Goal: Information Seeking & Learning: Learn about a topic

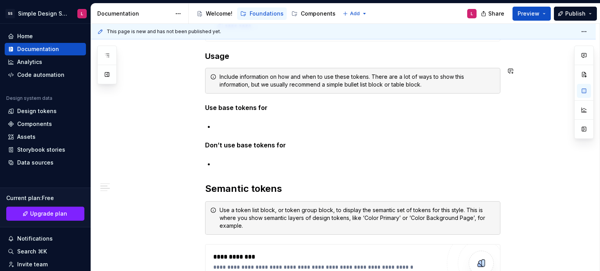
scroll to position [390, 0]
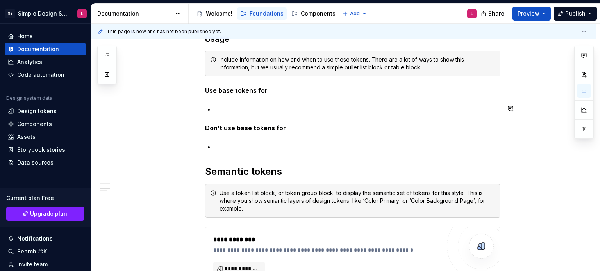
click at [245, 103] on div "**********" at bounding box center [352, 117] width 295 height 710
click at [147, 142] on div "**********" at bounding box center [343, 153] width 504 height 820
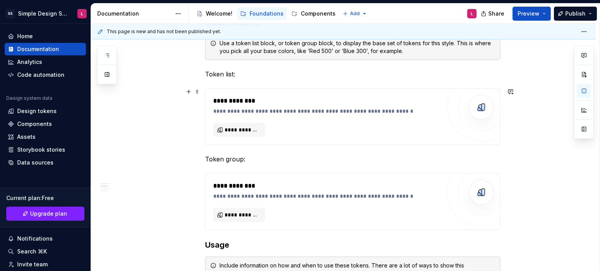
scroll to position [195, 0]
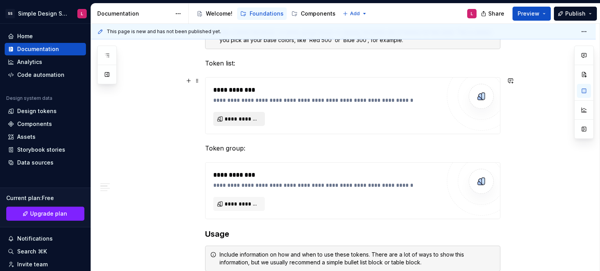
click at [236, 118] on span "**********" at bounding box center [241, 119] width 35 height 8
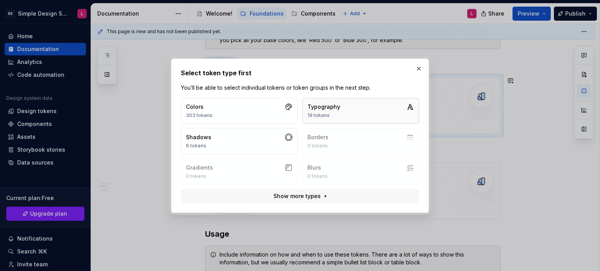
click at [335, 110] on div "Typography" at bounding box center [323, 107] width 33 height 8
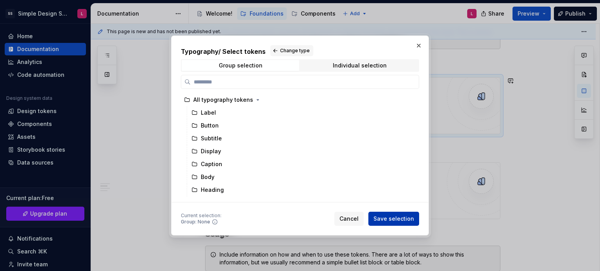
click at [397, 221] on span "Save selection" at bounding box center [393, 219] width 41 height 8
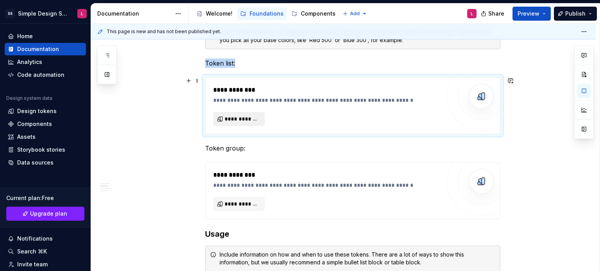
click at [243, 121] on span "**********" at bounding box center [241, 119] width 35 height 8
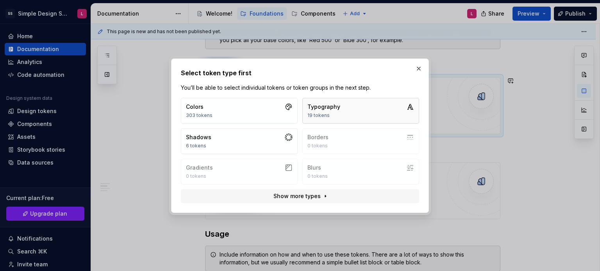
click at [326, 107] on div "Typography" at bounding box center [323, 107] width 33 height 8
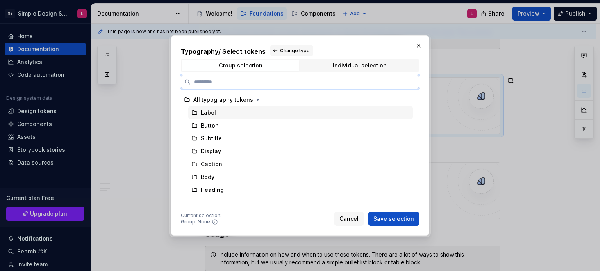
click at [257, 115] on div "Label" at bounding box center [300, 113] width 224 height 12
click at [254, 121] on div "Button" at bounding box center [300, 125] width 224 height 12
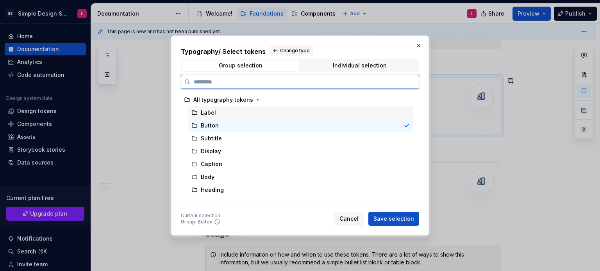
click at [253, 113] on div "Label" at bounding box center [300, 113] width 224 height 12
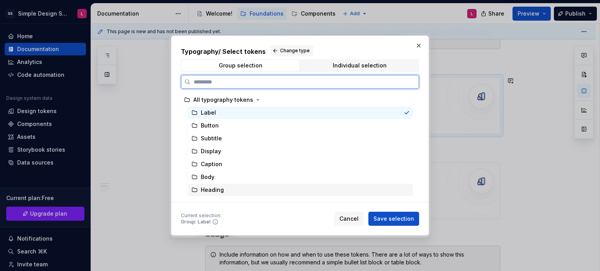
click at [244, 187] on div "Heading" at bounding box center [300, 190] width 224 height 12
click at [222, 116] on div "Label" at bounding box center [300, 113] width 224 height 12
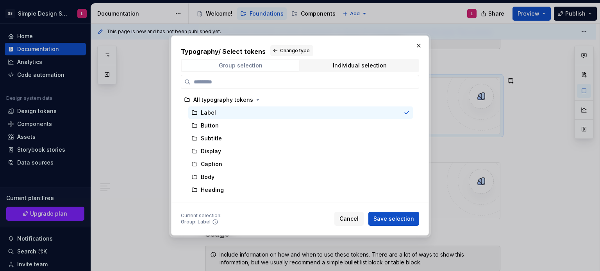
click at [267, 67] on span "Group selection" at bounding box center [241, 65] width 118 height 11
click at [323, 69] on span "Individual selection" at bounding box center [360, 65] width 118 height 11
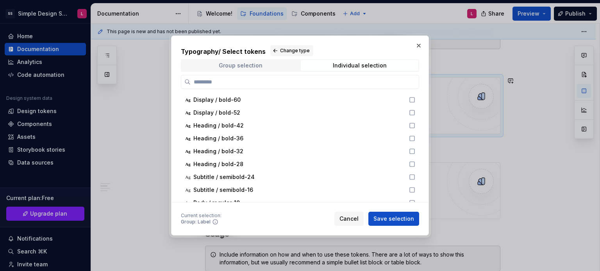
click at [250, 66] on div "Group selection" at bounding box center [241, 65] width 44 height 6
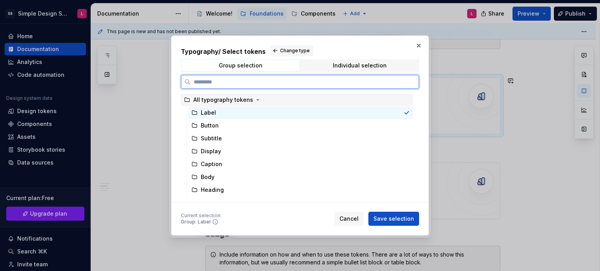
click at [214, 100] on div "All typography tokens" at bounding box center [223, 100] width 60 height 8
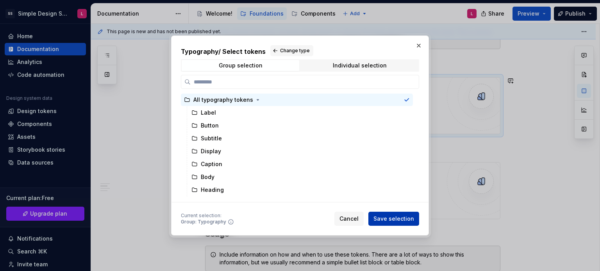
click at [381, 219] on span "Save selection" at bounding box center [393, 219] width 41 height 8
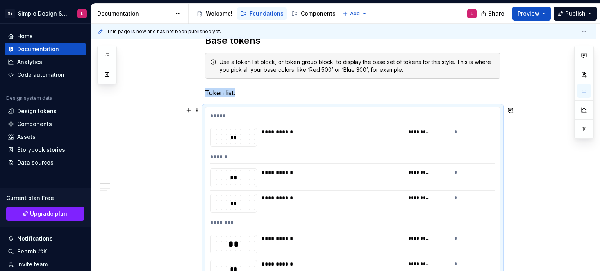
scroll to position [170, 0]
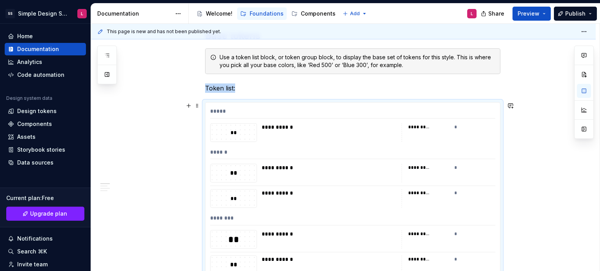
click at [432, 128] on div "*********" at bounding box center [428, 127] width 41 height 8
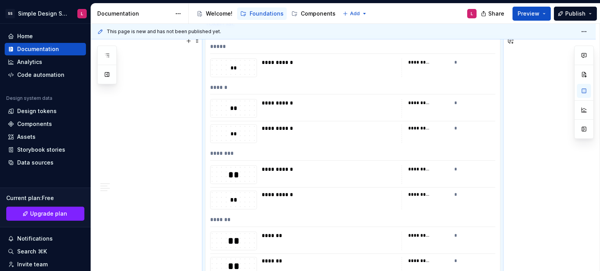
scroll to position [248, 0]
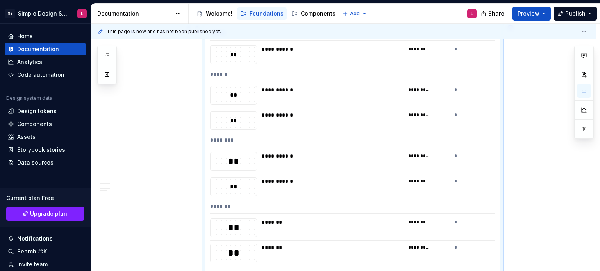
click at [454, 90] on div "*" at bounding box center [474, 90] width 41 height 8
click at [421, 90] on div "*********" at bounding box center [419, 90] width 22 height 6
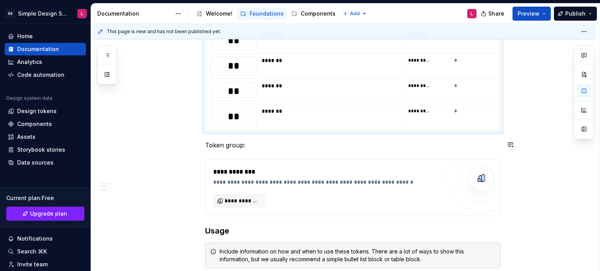
scroll to position [717, 0]
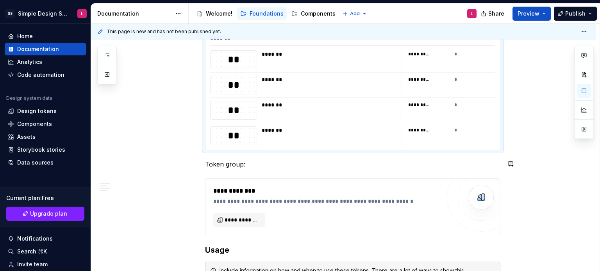
click at [151, 174] on div "**********" at bounding box center [343, 95] width 504 height 1357
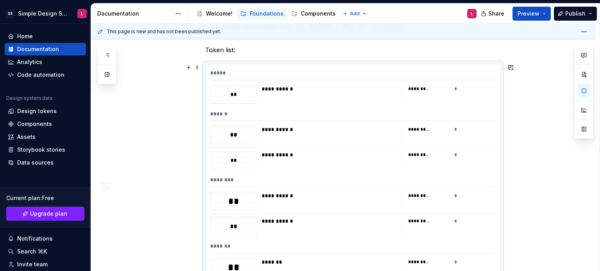
scroll to position [209, 0]
click at [224, 135] on div "**" at bounding box center [233, 134] width 46 height 9
click at [422, 88] on div "*********" at bounding box center [419, 88] width 22 height 6
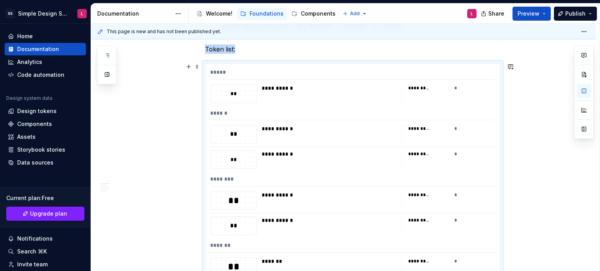
click at [422, 88] on div "*********" at bounding box center [419, 88] width 22 height 6
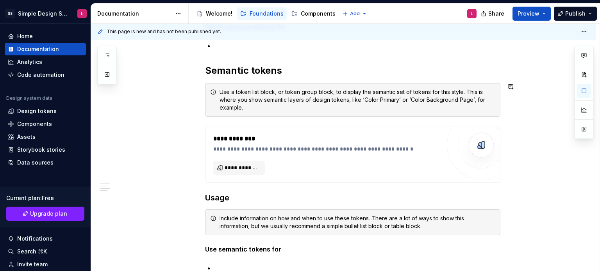
scroll to position [1029, 0]
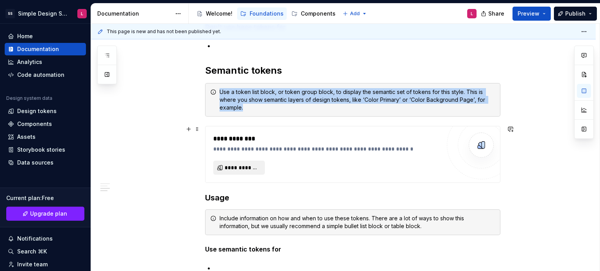
click at [246, 167] on span "**********" at bounding box center [241, 168] width 35 height 8
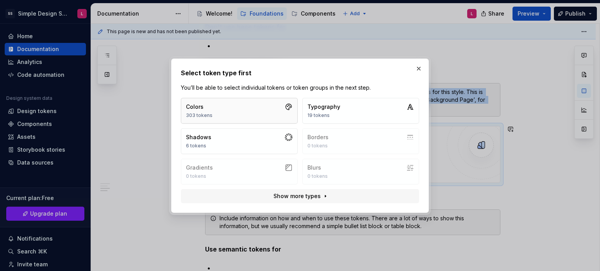
click at [234, 118] on button "Colors 303 tokens" at bounding box center [239, 111] width 117 height 26
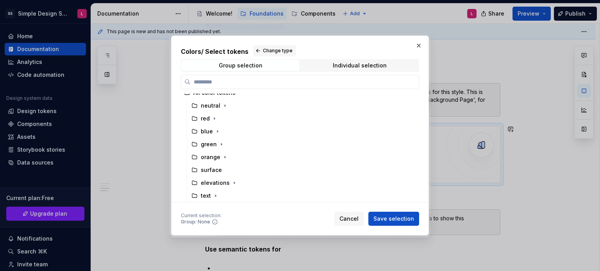
scroll to position [0, 0]
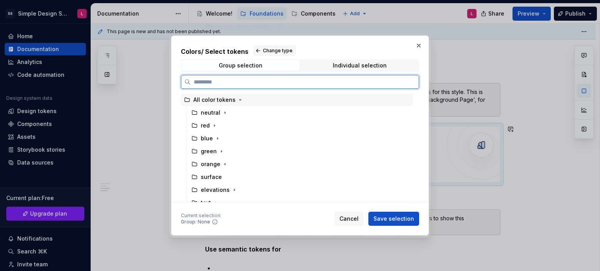
click at [267, 99] on div "All color tokens" at bounding box center [297, 100] width 232 height 12
click at [256, 118] on div "neutral" at bounding box center [300, 113] width 224 height 12
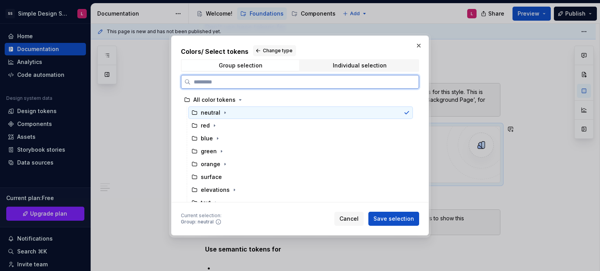
click at [258, 120] on div "red" at bounding box center [300, 125] width 224 height 12
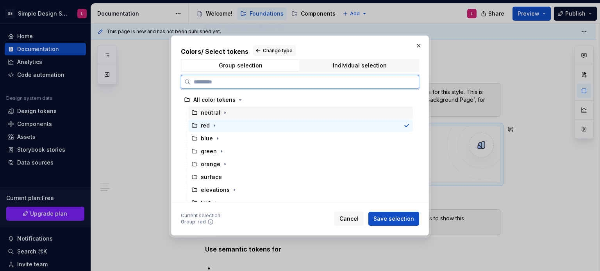
click at [260, 115] on div "neutral" at bounding box center [300, 113] width 224 height 12
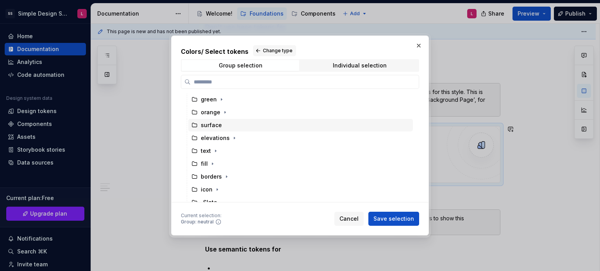
scroll to position [59, 0]
click at [219, 182] on icon "button" at bounding box center [217, 183] width 6 height 6
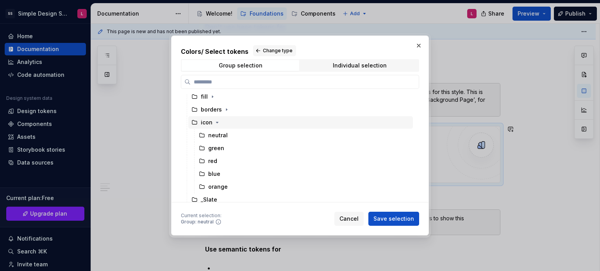
scroll to position [123, 0]
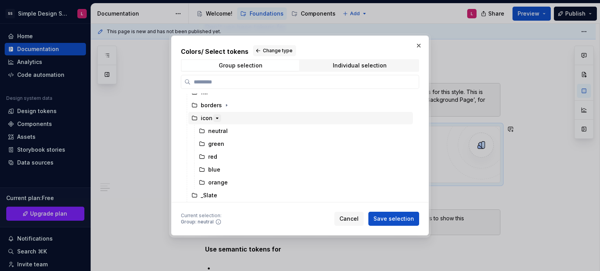
click at [217, 118] on icon "button" at bounding box center [217, 118] width 6 height 6
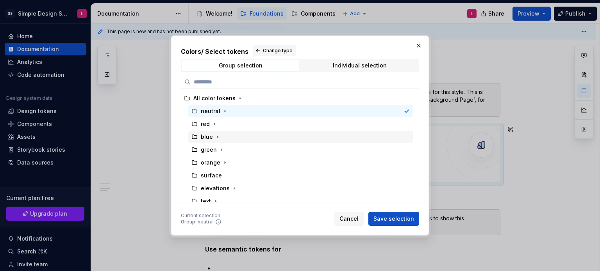
scroll to position [0, 0]
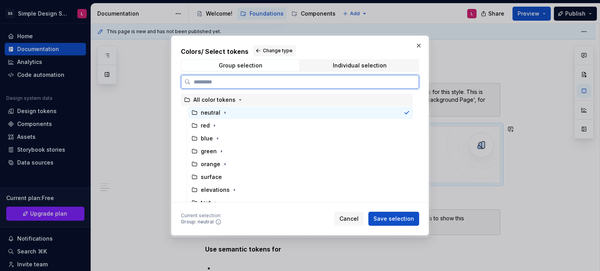
click at [221, 103] on div "All color tokens" at bounding box center [214, 100] width 42 height 8
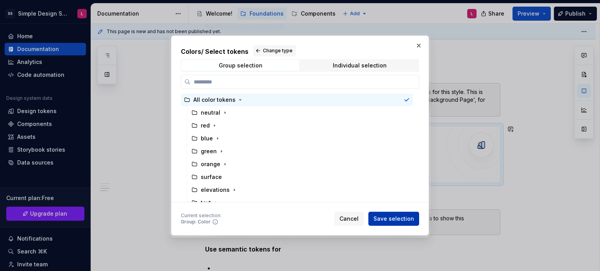
click at [378, 214] on button "Save selection" at bounding box center [393, 219] width 51 height 14
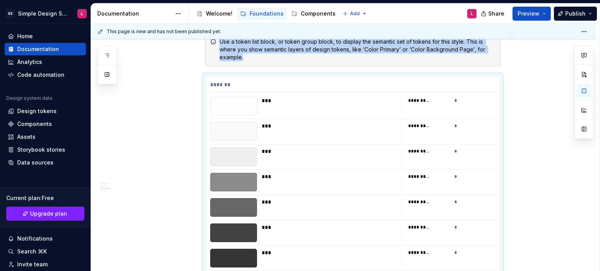
scroll to position [1092, 0]
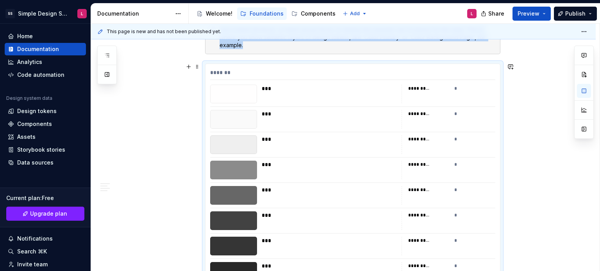
drag, startPoint x: 100, startPoint y: 156, endPoint x: 136, endPoint y: 162, distance: 36.8
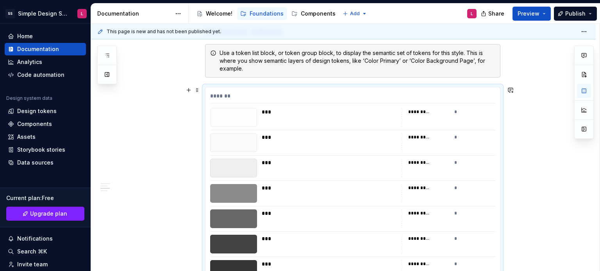
scroll to position [1052, 0]
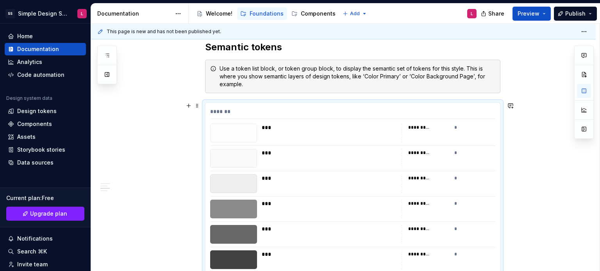
drag, startPoint x: 402, startPoint y: 126, endPoint x: 411, endPoint y: 127, distance: 9.0
click at [403, 126] on div "********* *" at bounding box center [448, 133] width 94 height 19
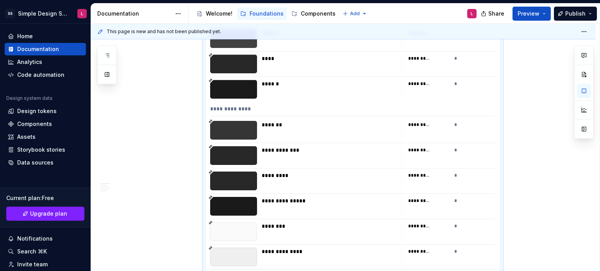
scroll to position [1443, 0]
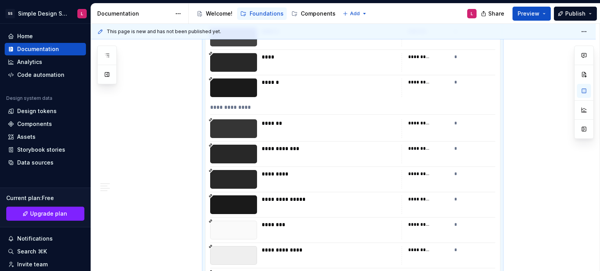
click at [210, 119] on icon at bounding box center [210, 120] width 4 height 4
click at [524, 12] on span "Preview" at bounding box center [528, 14] width 22 height 8
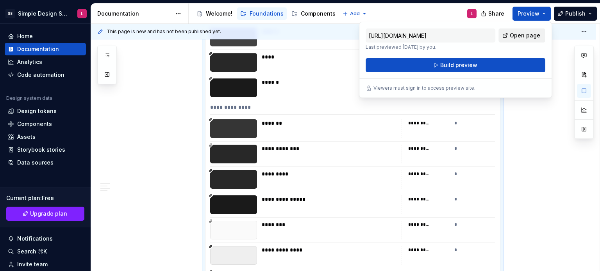
click at [507, 36] on link "Open page" at bounding box center [521, 35] width 47 height 14
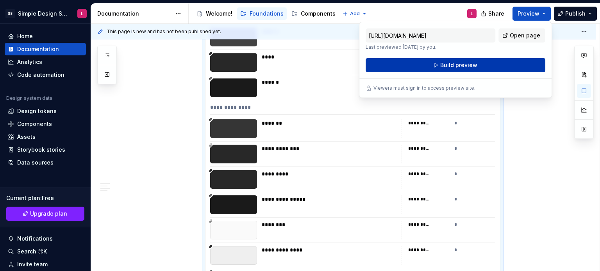
click at [434, 59] on button "Build preview" at bounding box center [455, 65] width 180 height 14
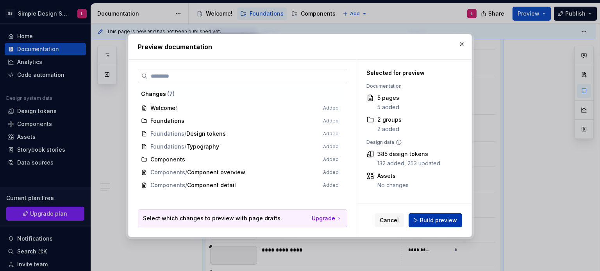
click at [442, 221] on span "Build preview" at bounding box center [438, 221] width 37 height 8
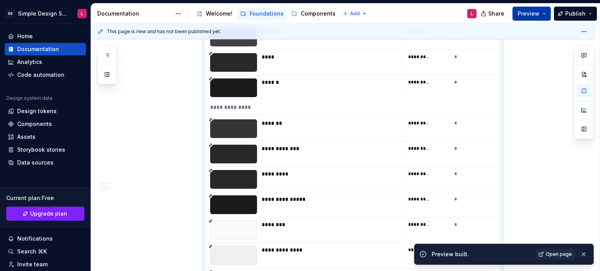
click at [526, 15] on span "Preview" at bounding box center [528, 14] width 22 height 8
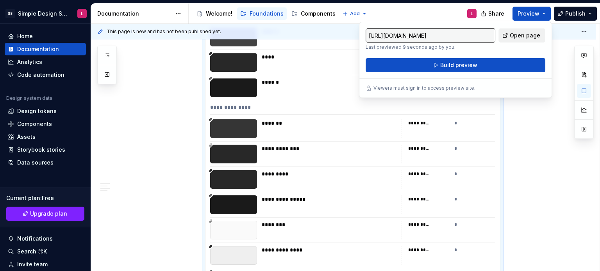
click at [516, 35] on span "Open page" at bounding box center [524, 36] width 30 height 8
drag, startPoint x: 532, startPoint y: 130, endPoint x: 529, endPoint y: 132, distance: 4.6
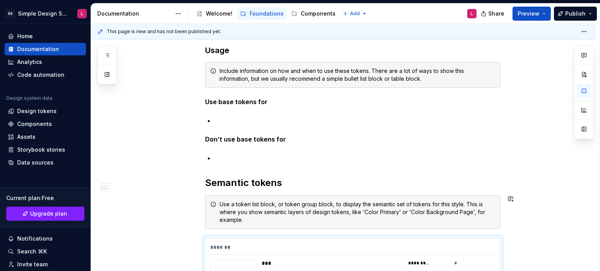
scroll to position [935, 0]
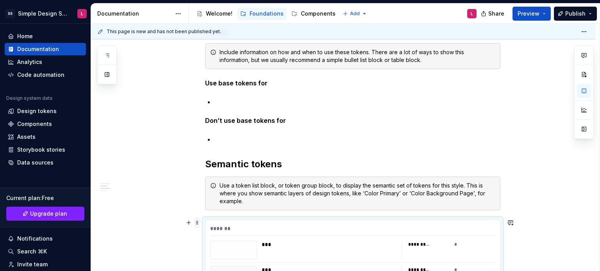
click at [196, 223] on span at bounding box center [197, 222] width 6 height 11
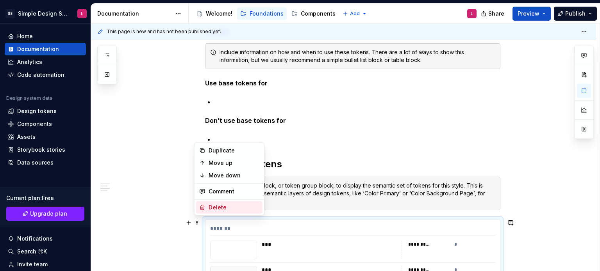
click at [209, 211] on div "Delete" at bounding box center [233, 208] width 51 height 8
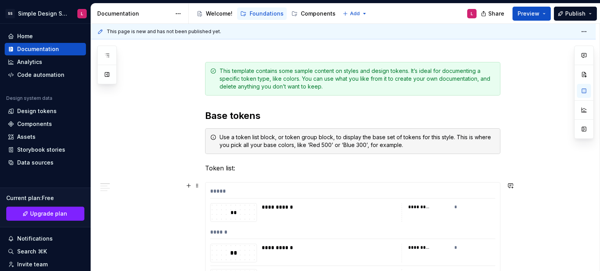
scroll to position [77, 0]
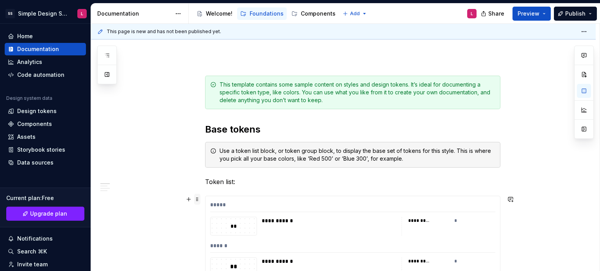
click at [198, 199] on span at bounding box center [197, 199] width 6 height 11
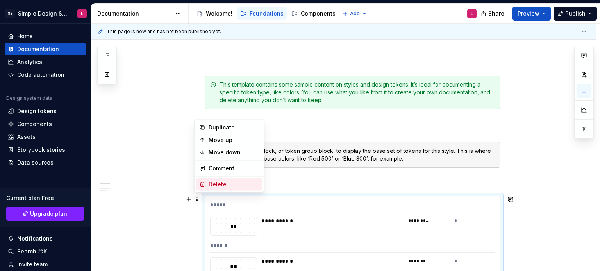
click at [209, 181] on div "Delete" at bounding box center [233, 185] width 51 height 8
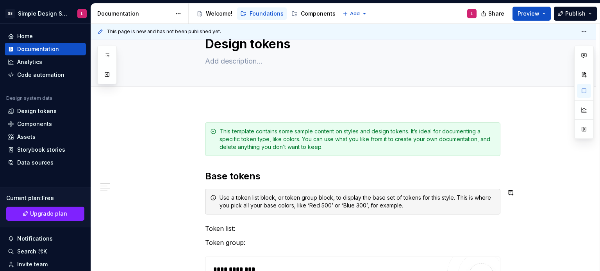
scroll to position [0, 0]
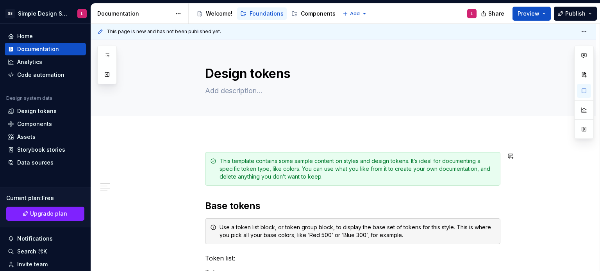
click at [534, 7] on button "Preview" at bounding box center [531, 14] width 38 height 14
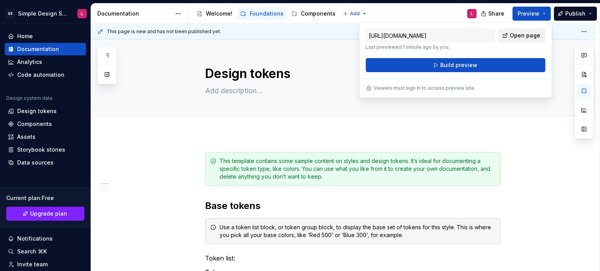
click at [509, 36] on link "Open page" at bounding box center [521, 35] width 47 height 14
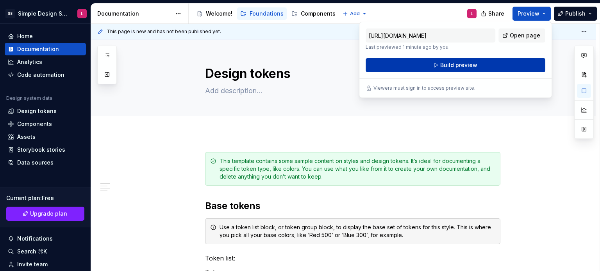
click at [464, 60] on button "Build preview" at bounding box center [455, 65] width 180 height 14
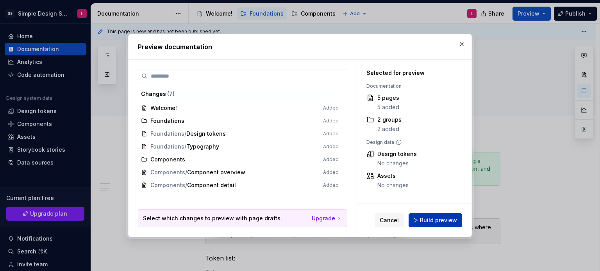
click at [443, 215] on button "Build preview" at bounding box center [434, 221] width 53 height 14
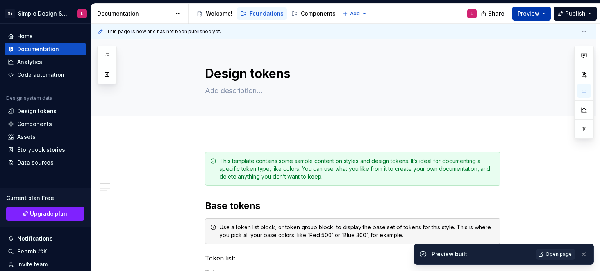
click at [527, 11] on span "Preview" at bounding box center [528, 14] width 22 height 8
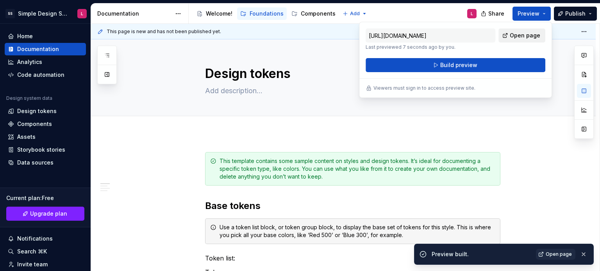
click at [504, 35] on link "Open page" at bounding box center [521, 35] width 47 height 14
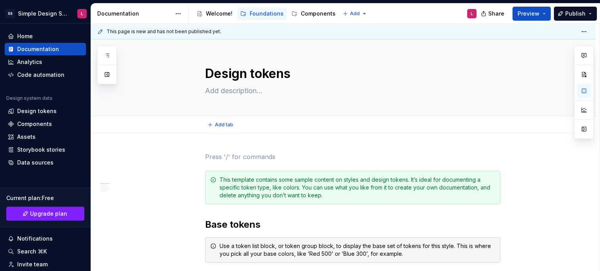
click at [331, 126] on div "Add tab" at bounding box center [352, 124] width 295 height 11
click at [214, 18] on div "Welcome!" at bounding box center [214, 13] width 42 height 12
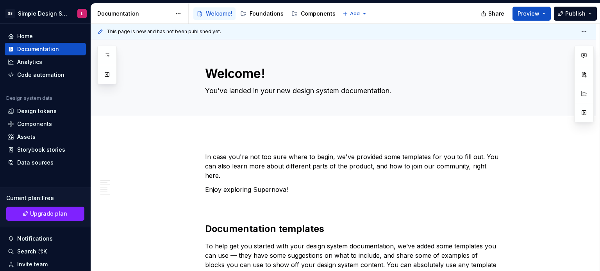
type textarea "*"
